Goal: Task Accomplishment & Management: Manage account settings

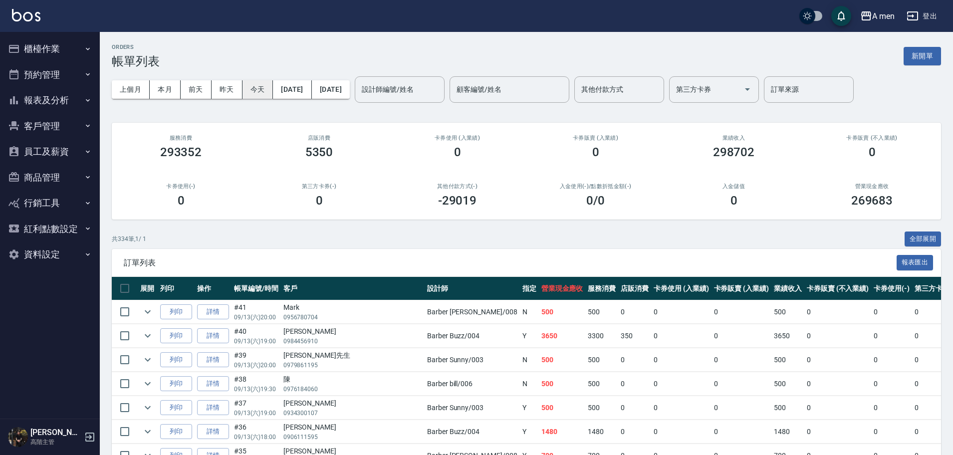
click at [268, 88] on button "今天" at bounding box center [257, 89] width 31 height 18
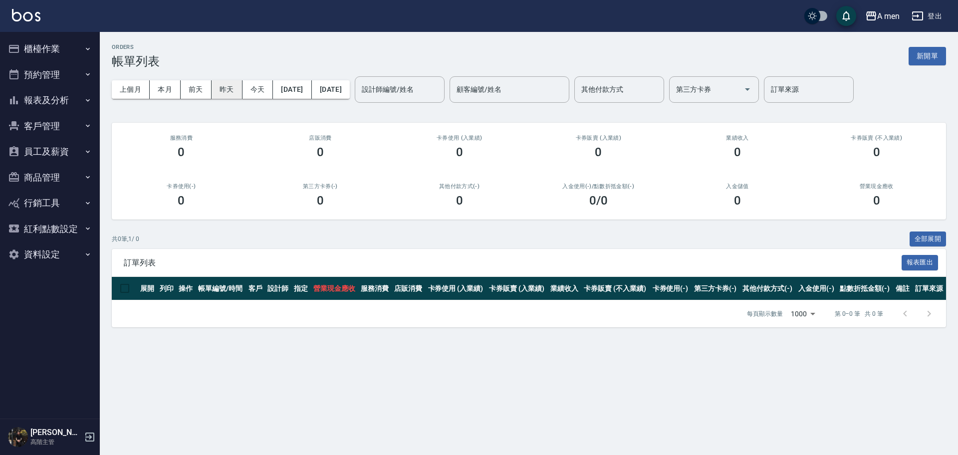
click at [225, 92] on button "昨天" at bounding box center [227, 89] width 31 height 18
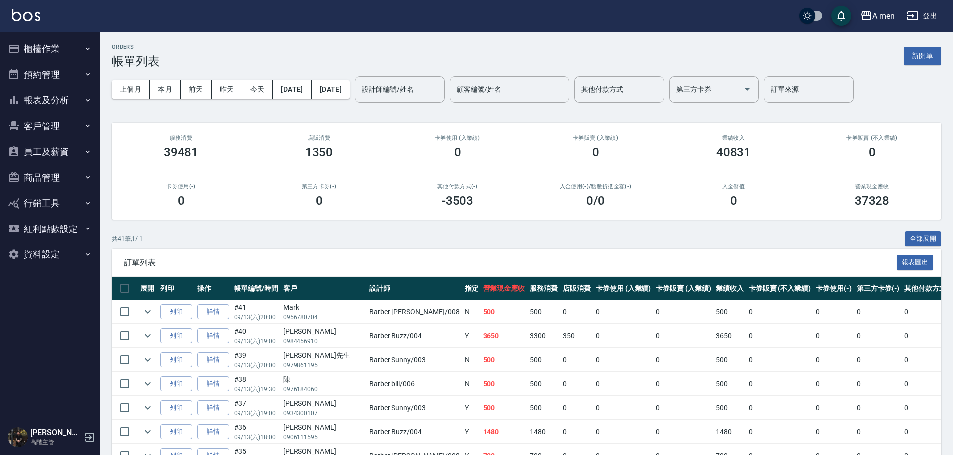
click at [896, 127] on div "卡券販賣 (不入業績) 0" at bounding box center [872, 147] width 138 height 48
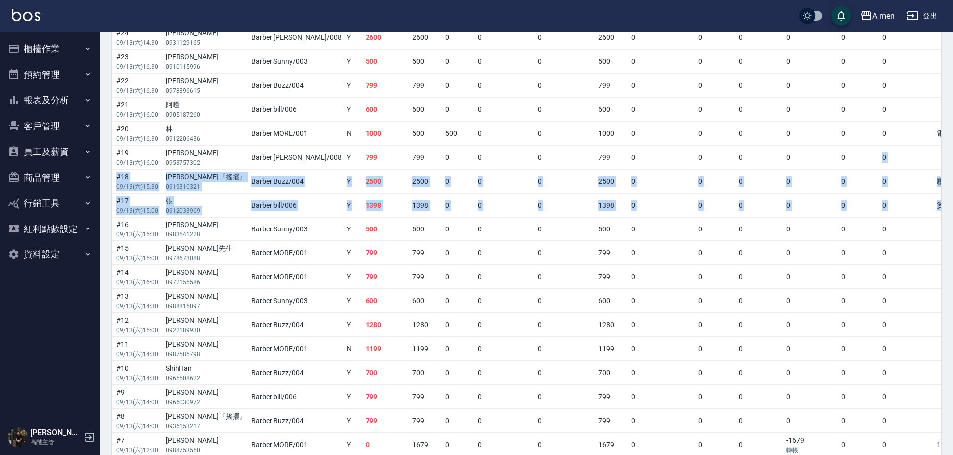
scroll to position [0, 291]
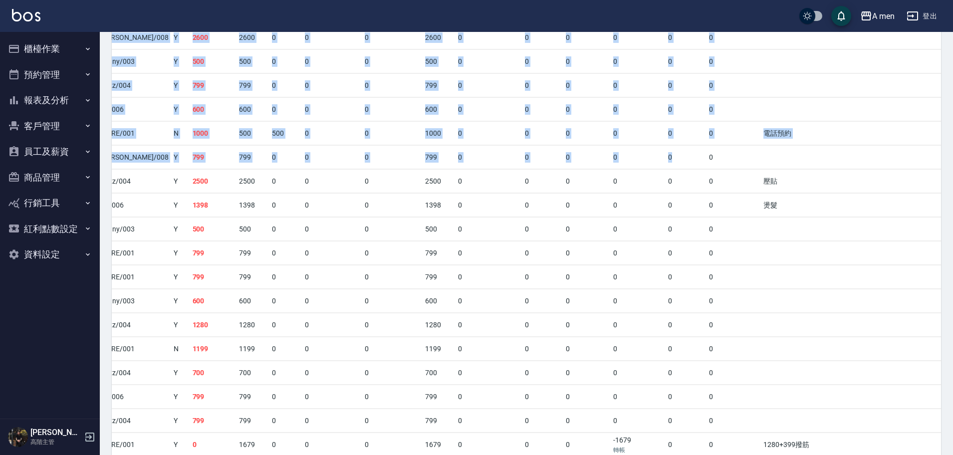
drag, startPoint x: 903, startPoint y: 163, endPoint x: 957, endPoint y: 211, distance: 72.5
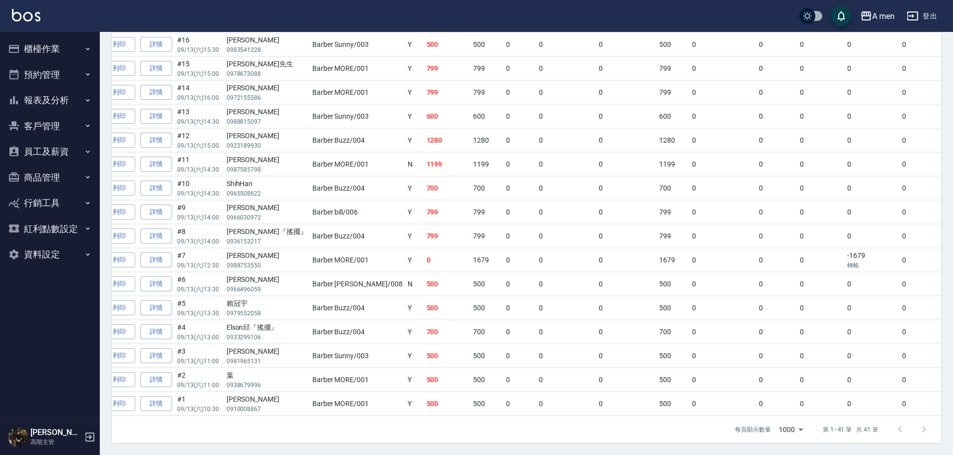
scroll to position [0, 43]
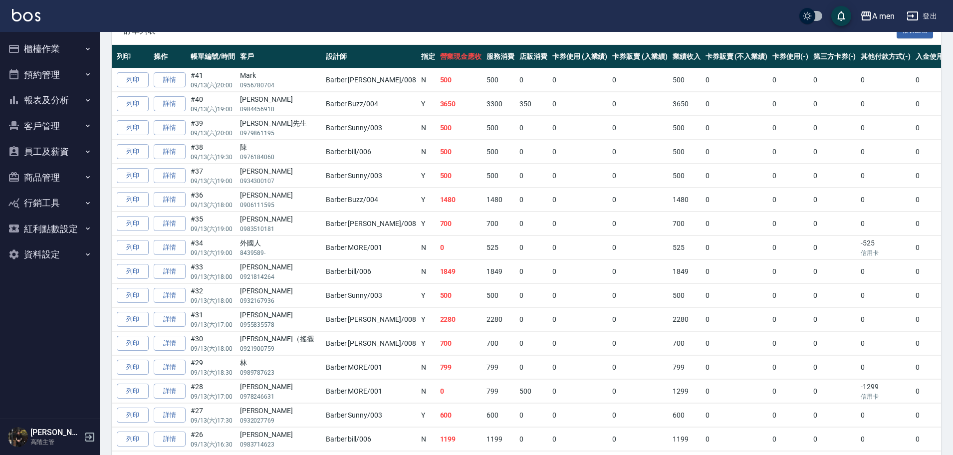
scroll to position [224, 0]
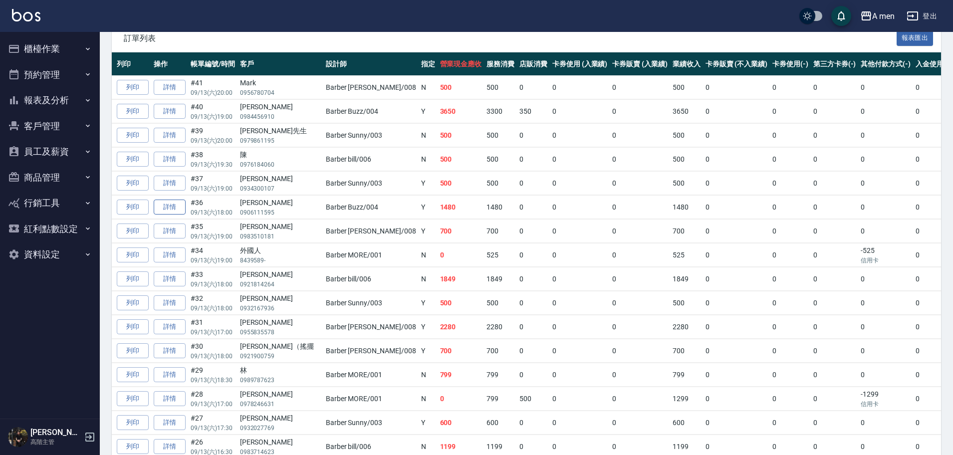
click at [169, 209] on link "詳情" at bounding box center [170, 207] width 32 height 15
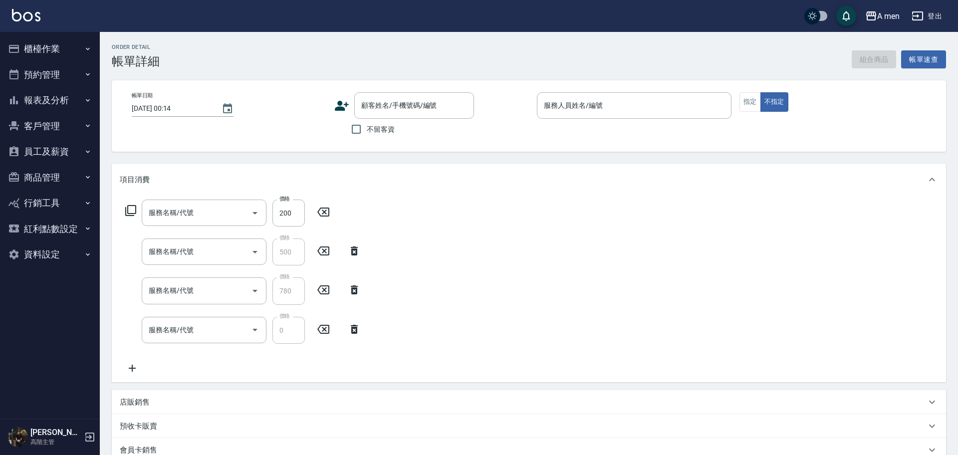
drag, startPoint x: 169, startPoint y: 209, endPoint x: 205, endPoint y: 153, distance: 66.0
click at [205, 153] on div "Order detail 帳單詳細 組合商品 帳單速查 帳單日期 2025/09/14 00:14 顧客姓名/手機號碼/編號 顧客姓名/手機號碼/編號 不留客…" at bounding box center [529, 322] width 858 height 581
type input "2025/09/13 18:00"
type input "Barber Buzz-004"
type input "Google地圖/搜尋"
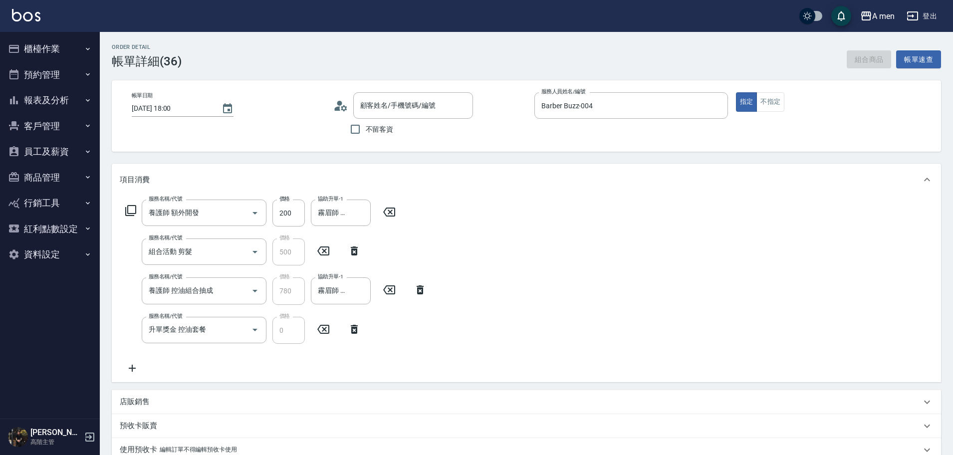
type input "養護師 額外開發"
type input "組合活動 剪髮"
type input "養護師 控油組合抽成"
type input "升單獎金 控油套餐"
type input "侯可晨/0906111595/null"
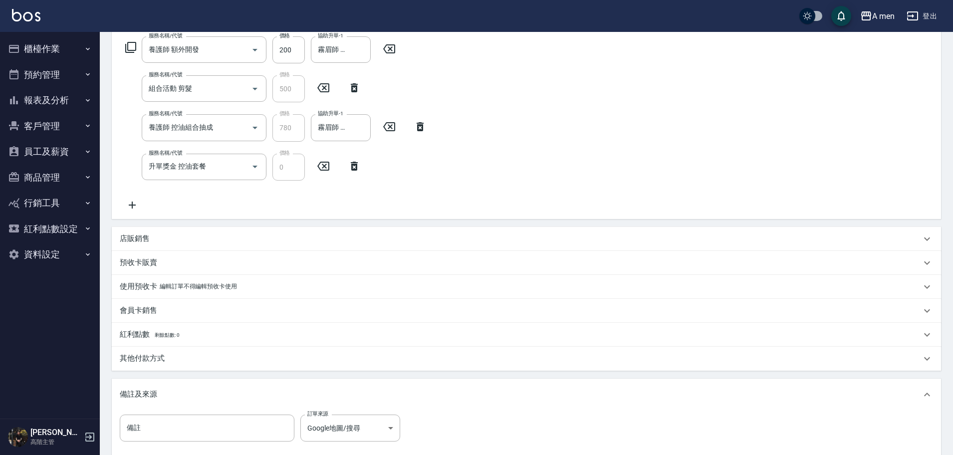
scroll to position [174, 0]
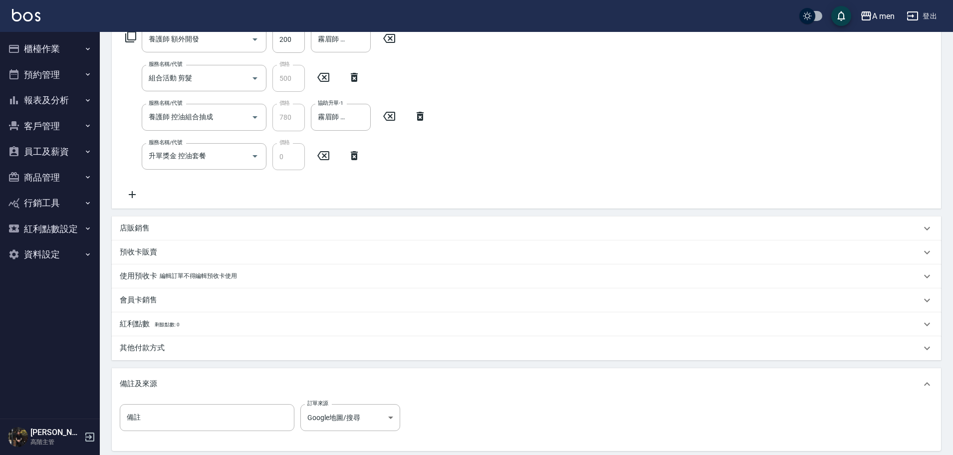
click at [662, 347] on div "其他付款方式" at bounding box center [520, 348] width 801 height 10
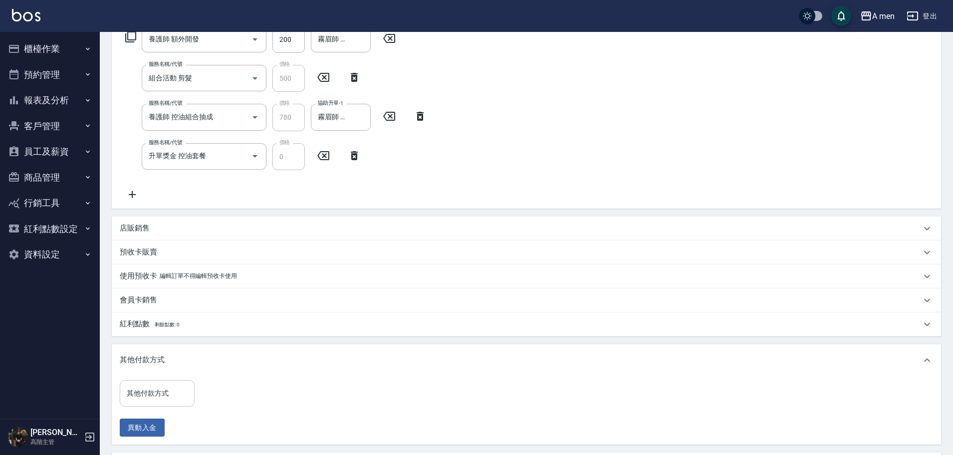
click at [184, 401] on input "其他付款方式" at bounding box center [157, 393] width 66 height 17
click at [178, 371] on span "轉帳" at bounding box center [157, 368] width 75 height 16
type input "轉帳"
click at [235, 390] on input "0" at bounding box center [238, 393] width 75 height 27
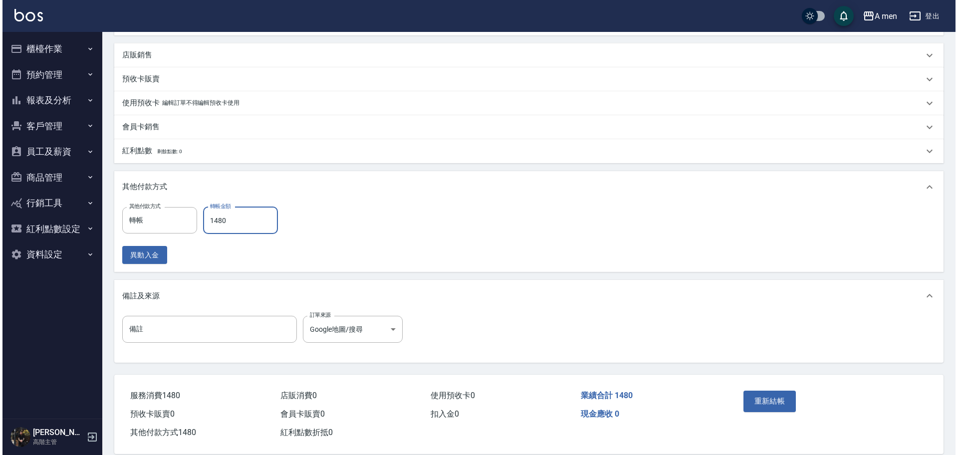
scroll to position [362, 0]
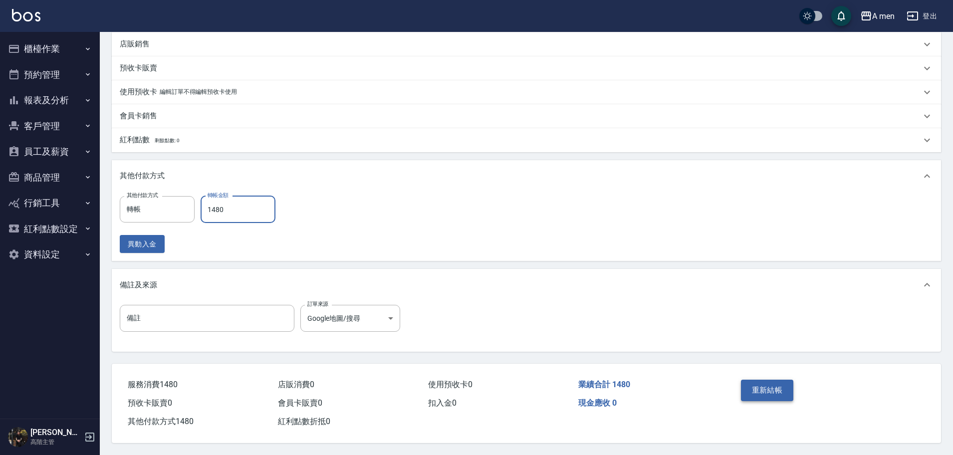
type input "1480"
click at [774, 394] on button "重新結帳" at bounding box center [767, 390] width 53 height 21
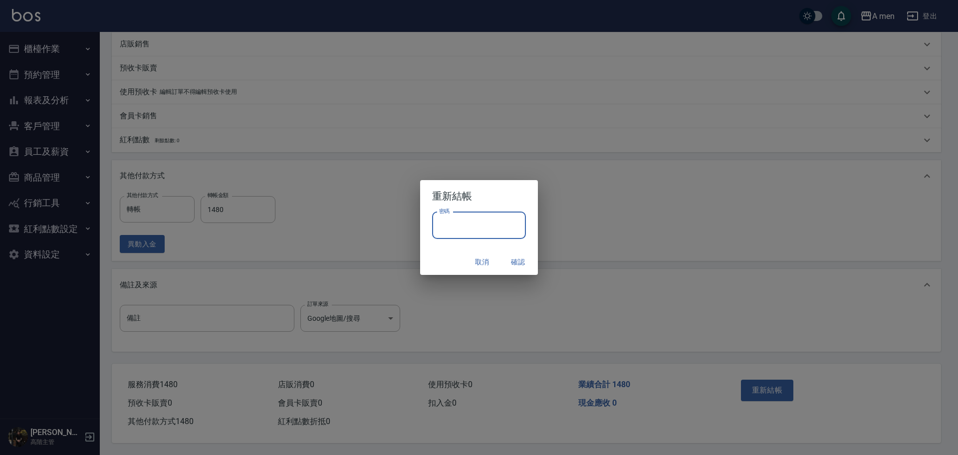
click at [478, 234] on input "密碼" at bounding box center [479, 225] width 94 height 27
type input "**********"
click at [521, 263] on button "確認" at bounding box center [518, 262] width 32 height 18
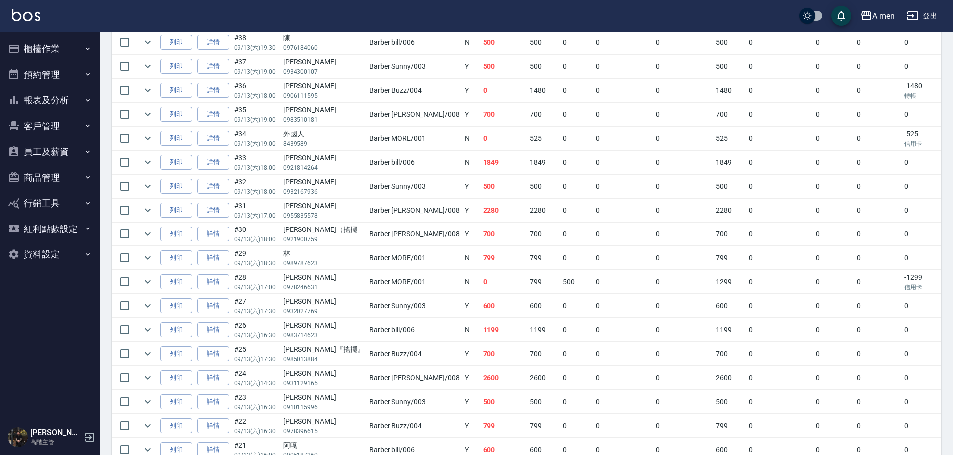
scroll to position [342, 0]
click at [212, 355] on link "詳情" at bounding box center [213, 353] width 32 height 15
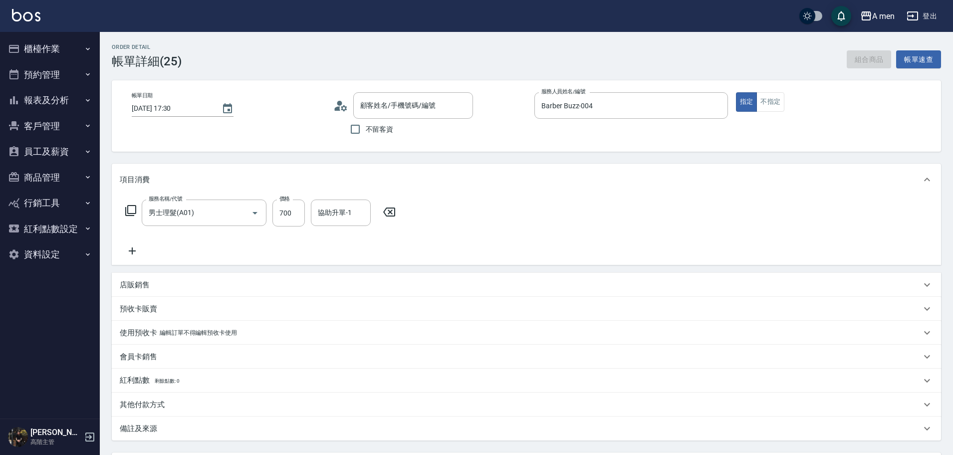
type input "2025/09/13 17:30"
type input "Barber Buzz-004"
type input "男士理髮(A01)"
type input "Henry『搖擺』/0985013884/null"
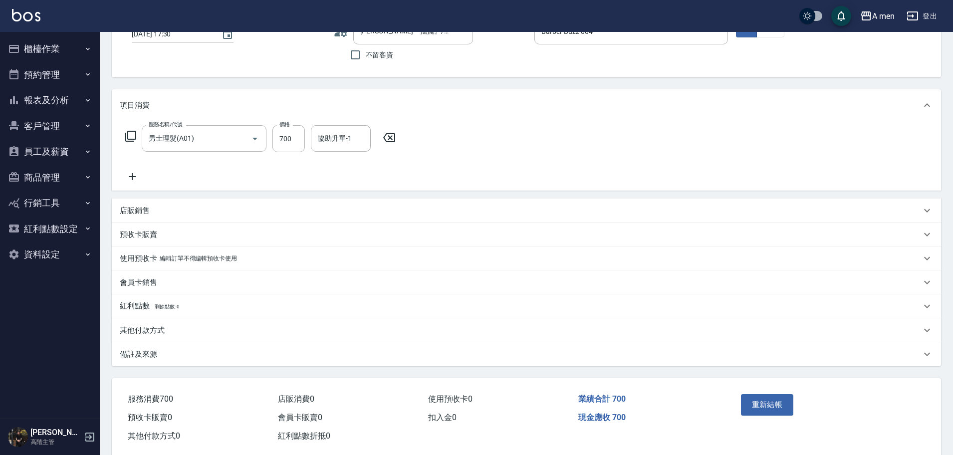
scroll to position [93, 0]
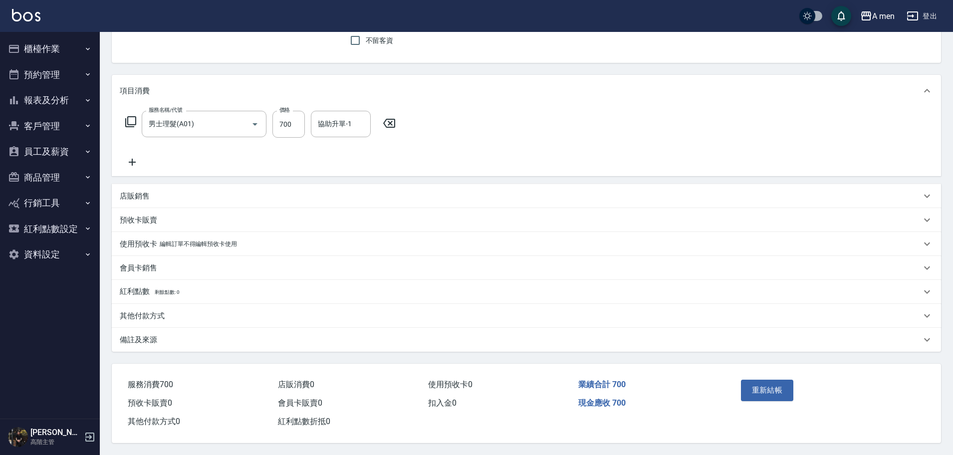
drag, startPoint x: 556, startPoint y: 321, endPoint x: 545, endPoint y: 316, distance: 12.7
click at [545, 316] on div "其他付款方式" at bounding box center [526, 316] width 829 height 24
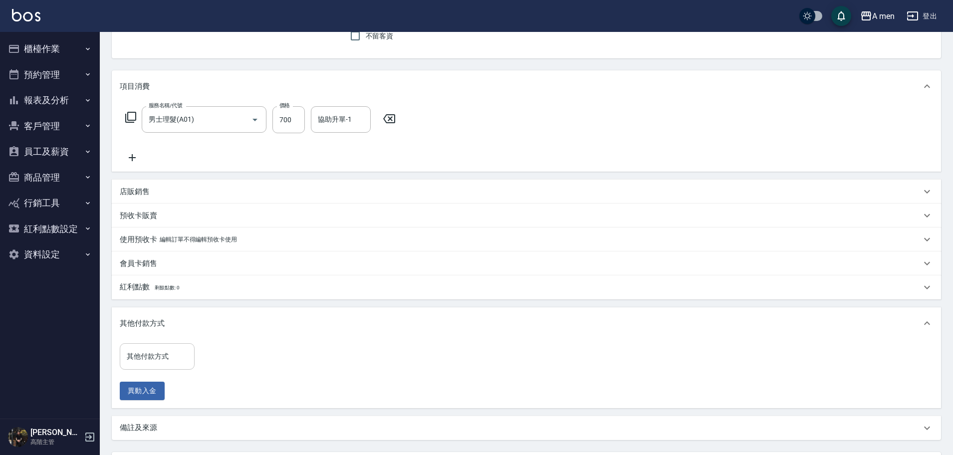
click at [176, 357] on input "其他付款方式" at bounding box center [157, 356] width 66 height 17
click at [172, 413] on span "轉帳" at bounding box center [157, 415] width 75 height 16
type input "轉帳"
click at [233, 365] on input "0" at bounding box center [238, 356] width 75 height 27
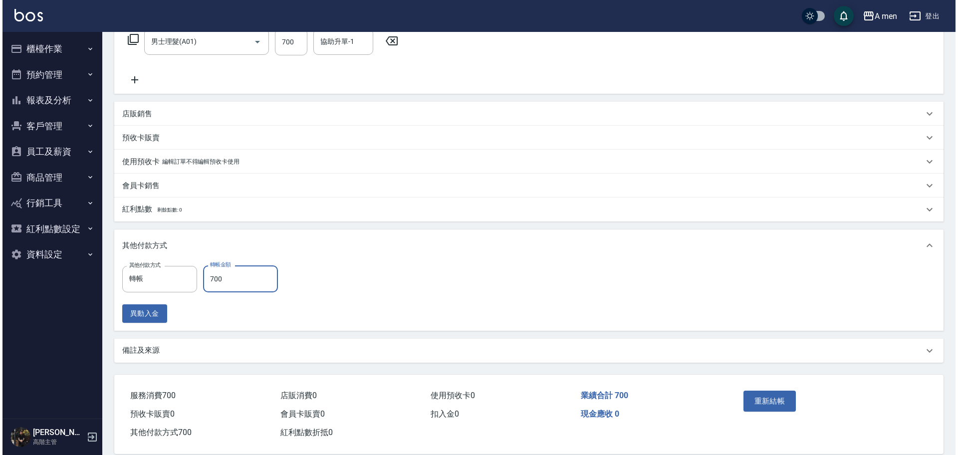
scroll to position [187, 0]
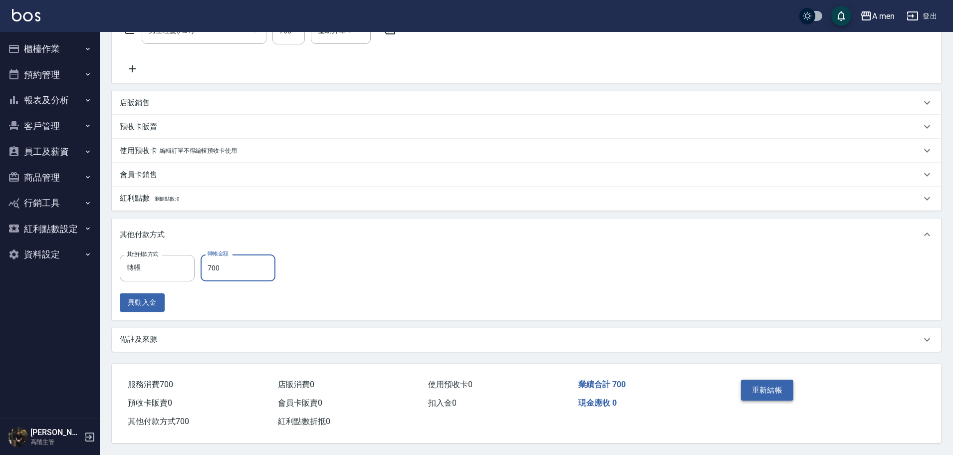
type input "700"
click at [760, 389] on button "重新結帳" at bounding box center [767, 390] width 53 height 21
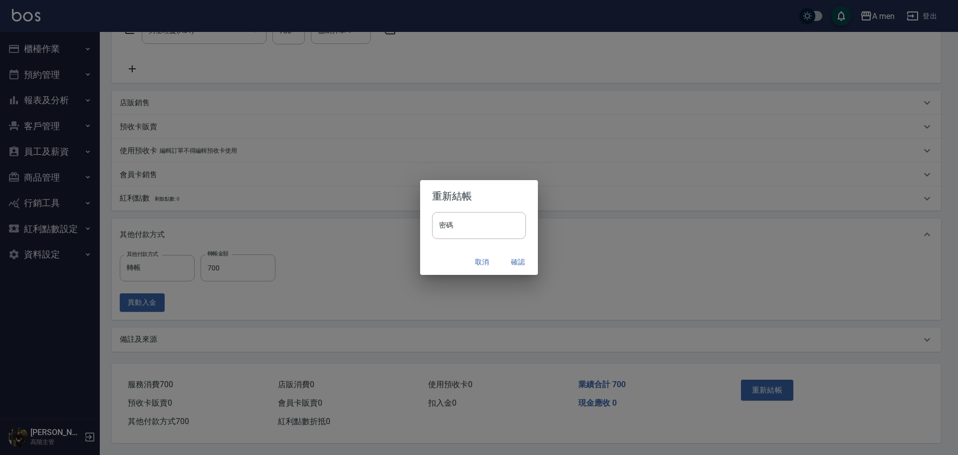
click at [506, 242] on div "密碼 密碼" at bounding box center [479, 230] width 118 height 37
click at [503, 229] on input "密碼" at bounding box center [479, 225] width 94 height 27
type input "**********"
click at [514, 261] on button "確認" at bounding box center [518, 262] width 32 height 18
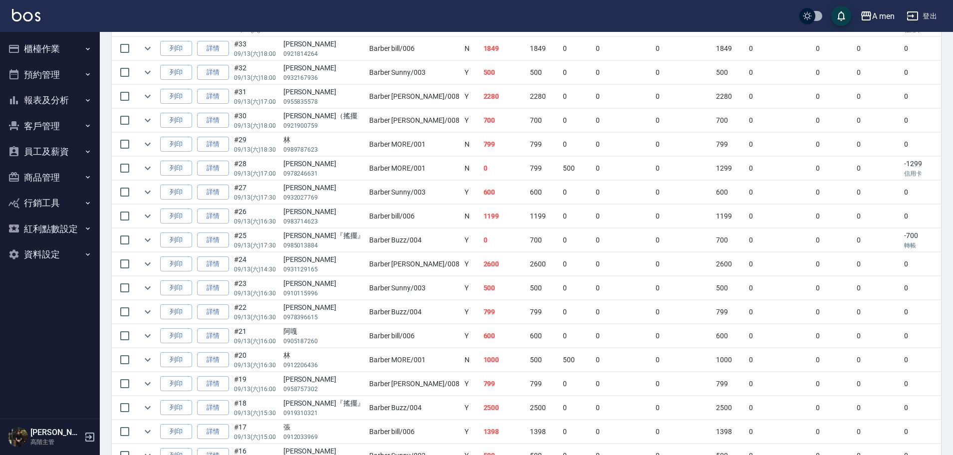
scroll to position [445, 0]
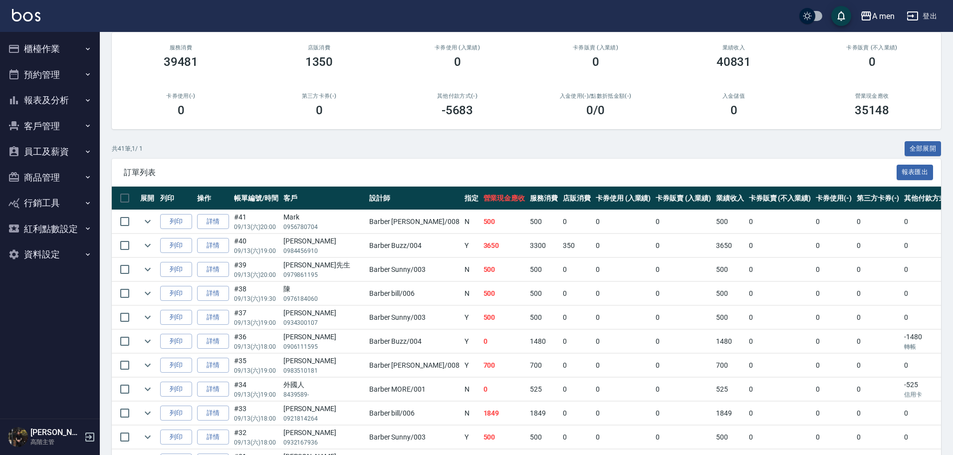
scroll to position [54, 0]
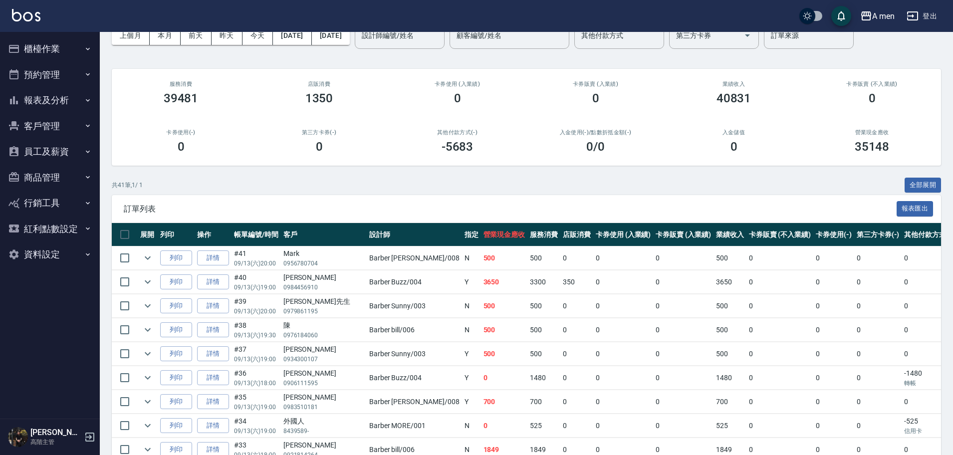
click at [817, 123] on div "營業現金應收 35148" at bounding box center [872, 141] width 138 height 48
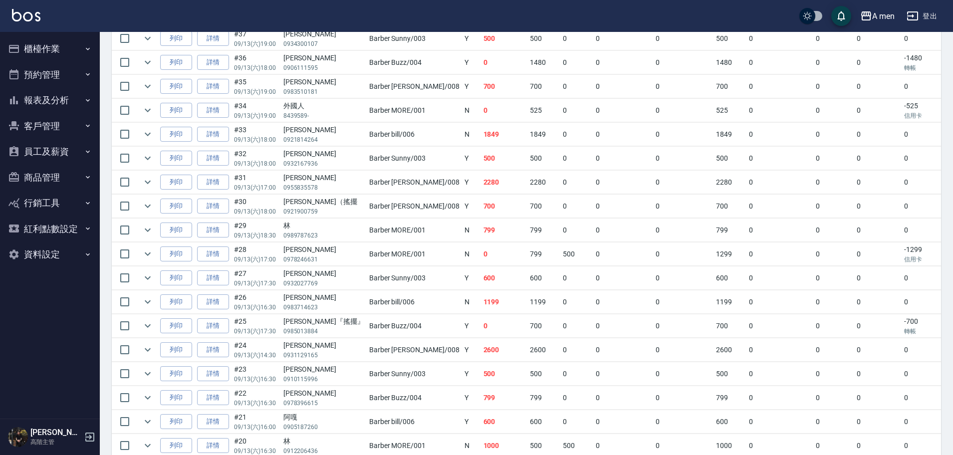
scroll to position [0, 0]
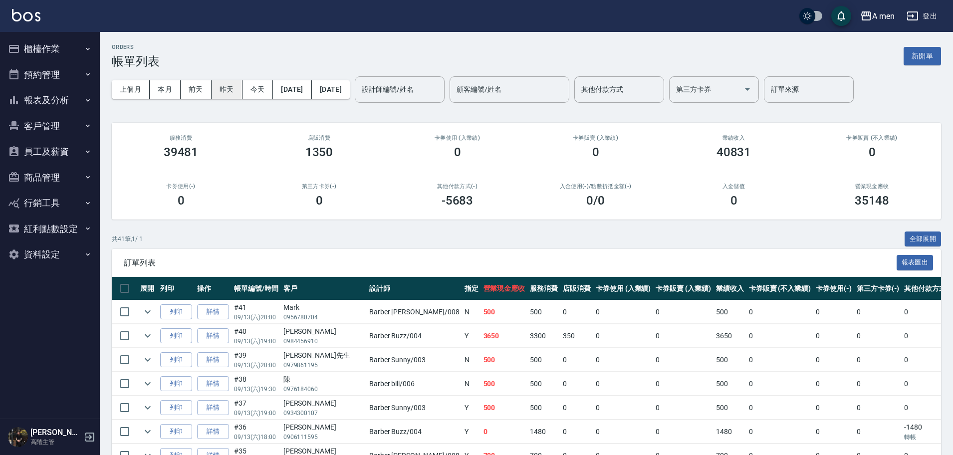
click at [226, 95] on button "昨天" at bounding box center [227, 89] width 31 height 18
click at [395, 194] on div "其他付款方式(-) -5683" at bounding box center [457, 195] width 138 height 48
click at [883, 141] on div "卡券販賣 (不入業績) 0" at bounding box center [872, 147] width 138 height 48
click at [78, 48] on button "櫃檯作業" at bounding box center [50, 49] width 92 height 26
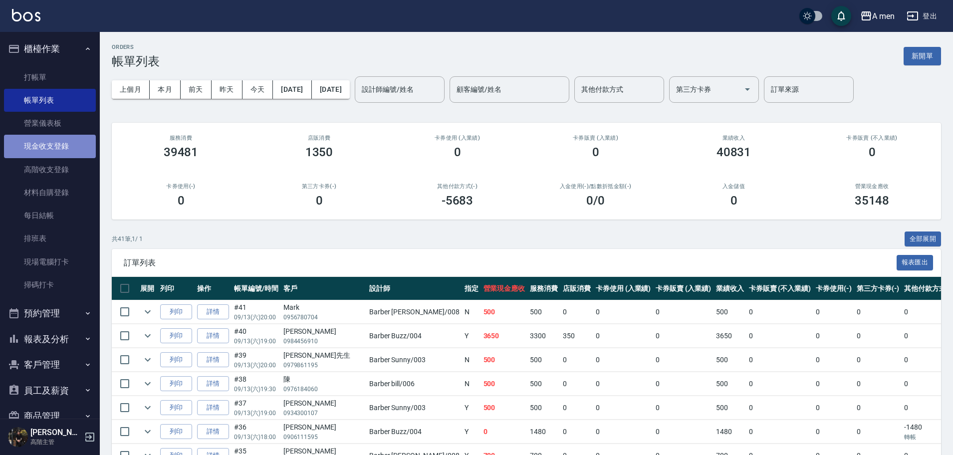
click at [69, 154] on link "現金收支登錄" at bounding box center [50, 146] width 92 height 23
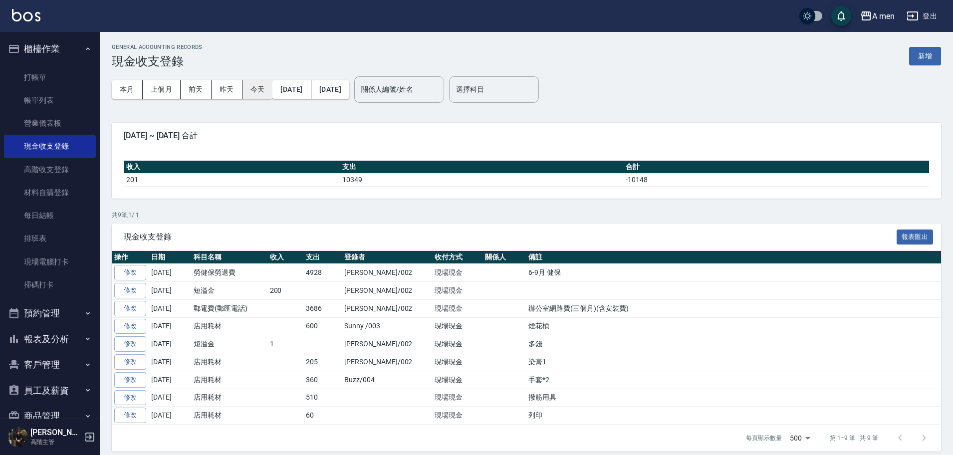
click at [252, 87] on button "今天" at bounding box center [257, 89] width 30 height 18
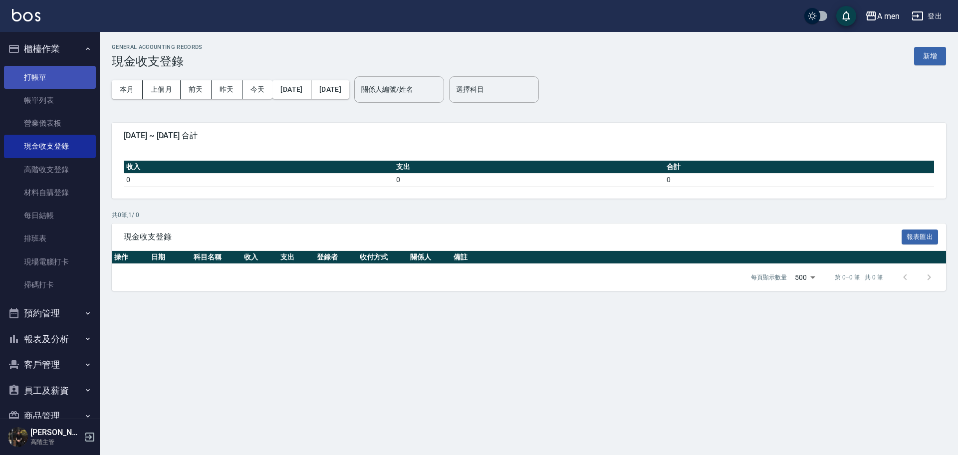
click at [51, 80] on link "打帳單" at bounding box center [50, 77] width 92 height 23
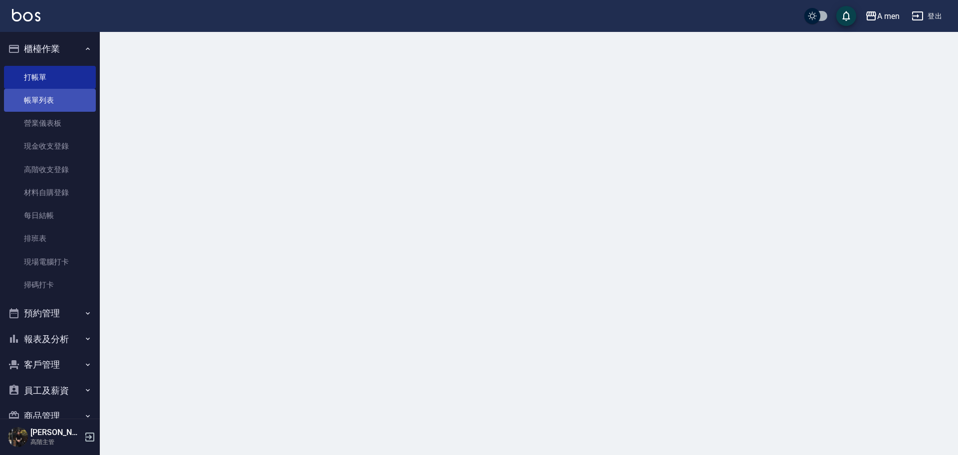
click at [64, 105] on link "帳單列表" at bounding box center [50, 100] width 92 height 23
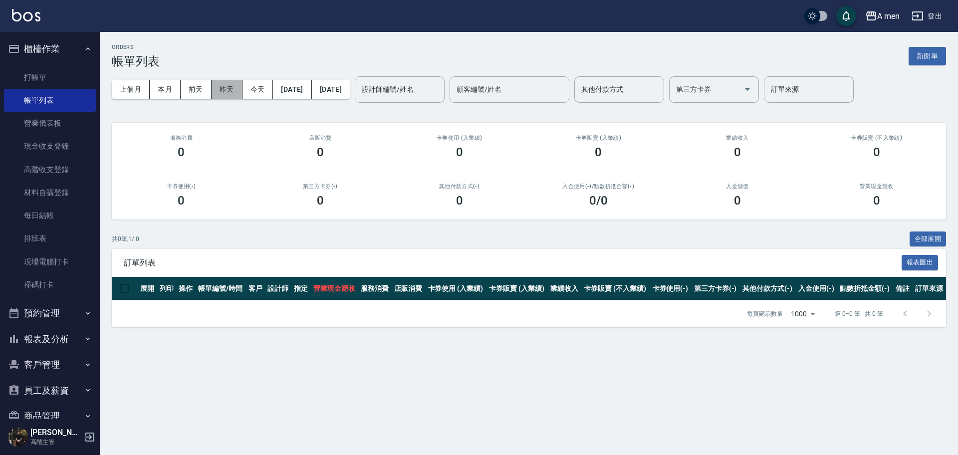
click at [228, 91] on button "昨天" at bounding box center [227, 89] width 31 height 18
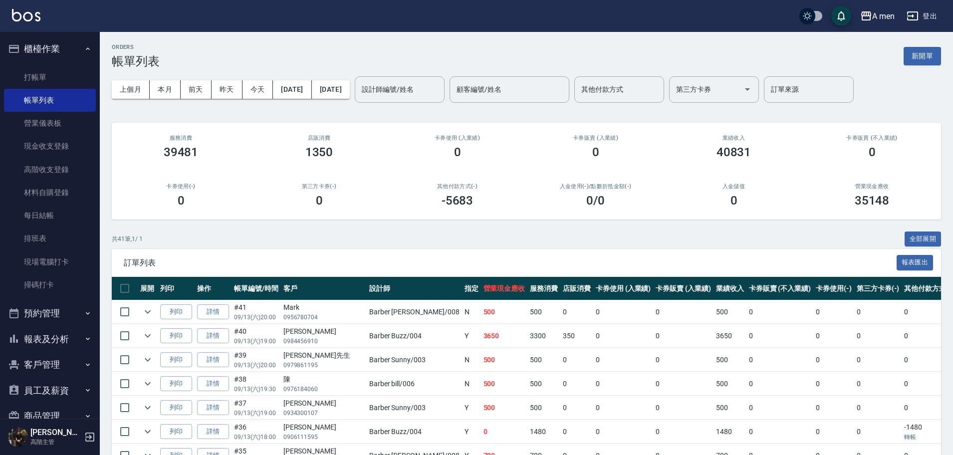
click at [586, 251] on div "訂單列表 報表匯出" at bounding box center [526, 262] width 829 height 27
click at [50, 216] on link "每日結帳" at bounding box center [50, 215] width 92 height 23
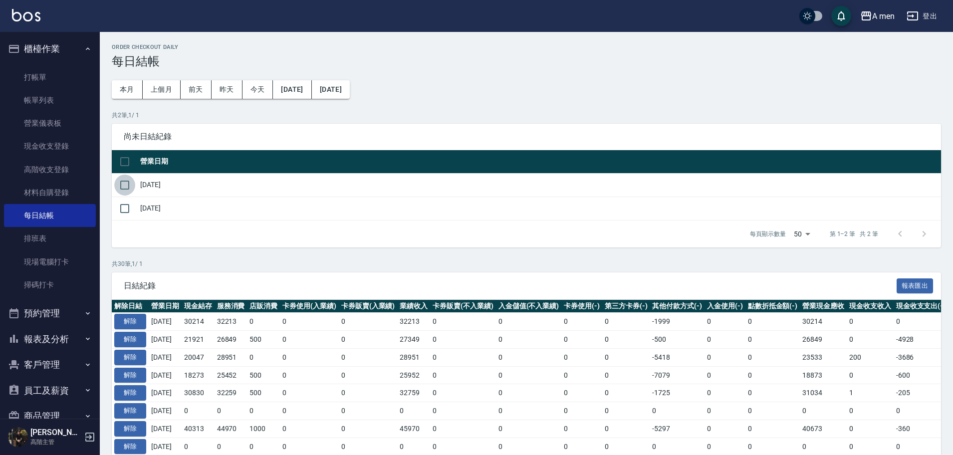
click at [127, 185] on input "checkbox" at bounding box center [124, 185] width 21 height 21
checkbox input "true"
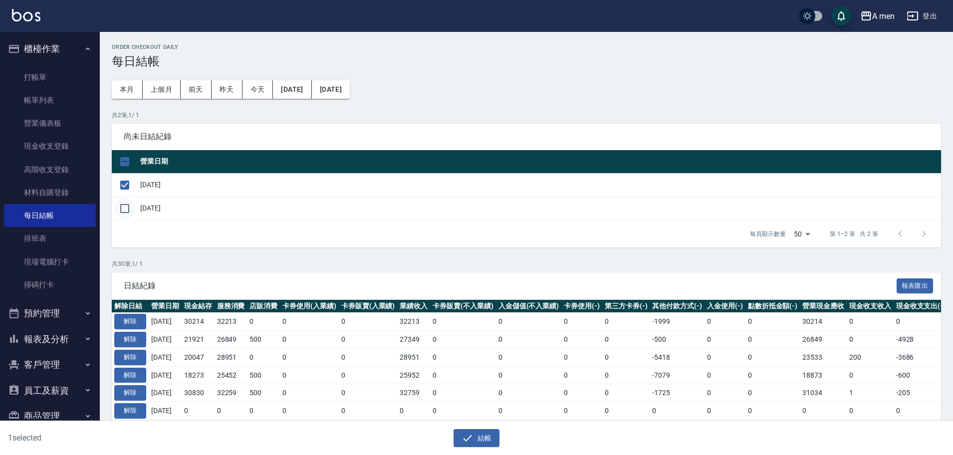
click at [125, 210] on input "checkbox" at bounding box center [124, 208] width 21 height 21
checkbox input "true"
click at [125, 210] on input "checkbox" at bounding box center [124, 208] width 21 height 21
checkbox input "false"
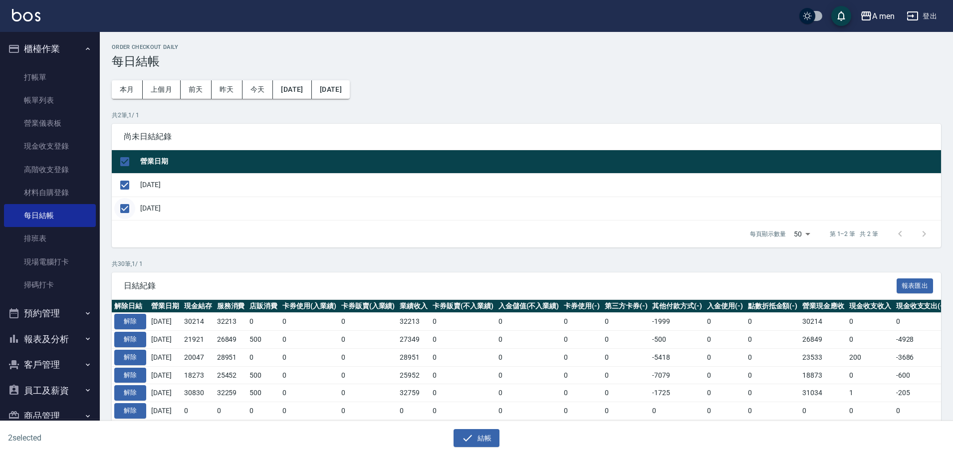
checkbox input "false"
click at [125, 210] on input "checkbox" at bounding box center [124, 208] width 21 height 21
checkbox input "true"
click at [495, 439] on button "結帳" at bounding box center [476, 438] width 46 height 18
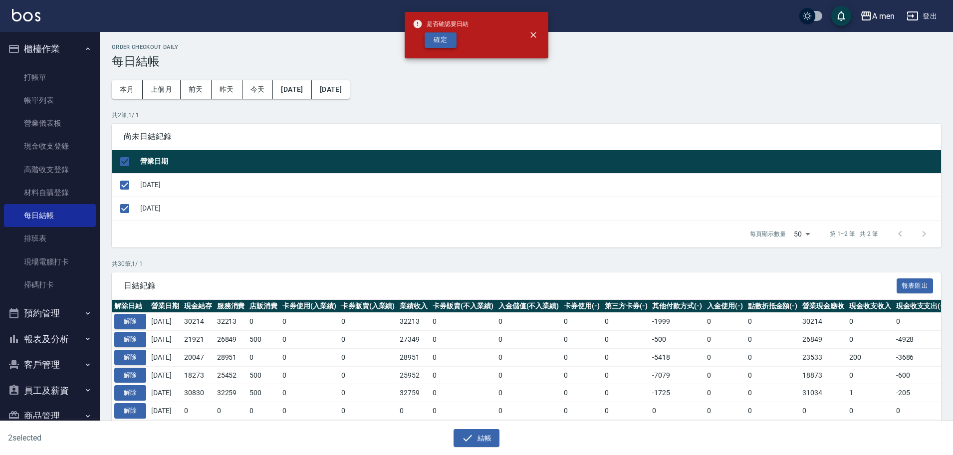
click at [444, 38] on button "確定" at bounding box center [441, 39] width 32 height 15
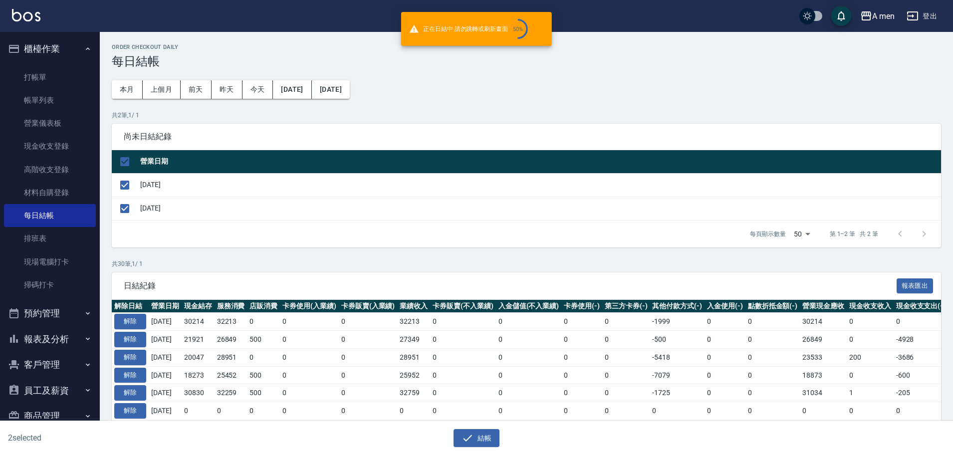
checkbox input "false"
